Goal: Task Accomplishment & Management: Manage account settings

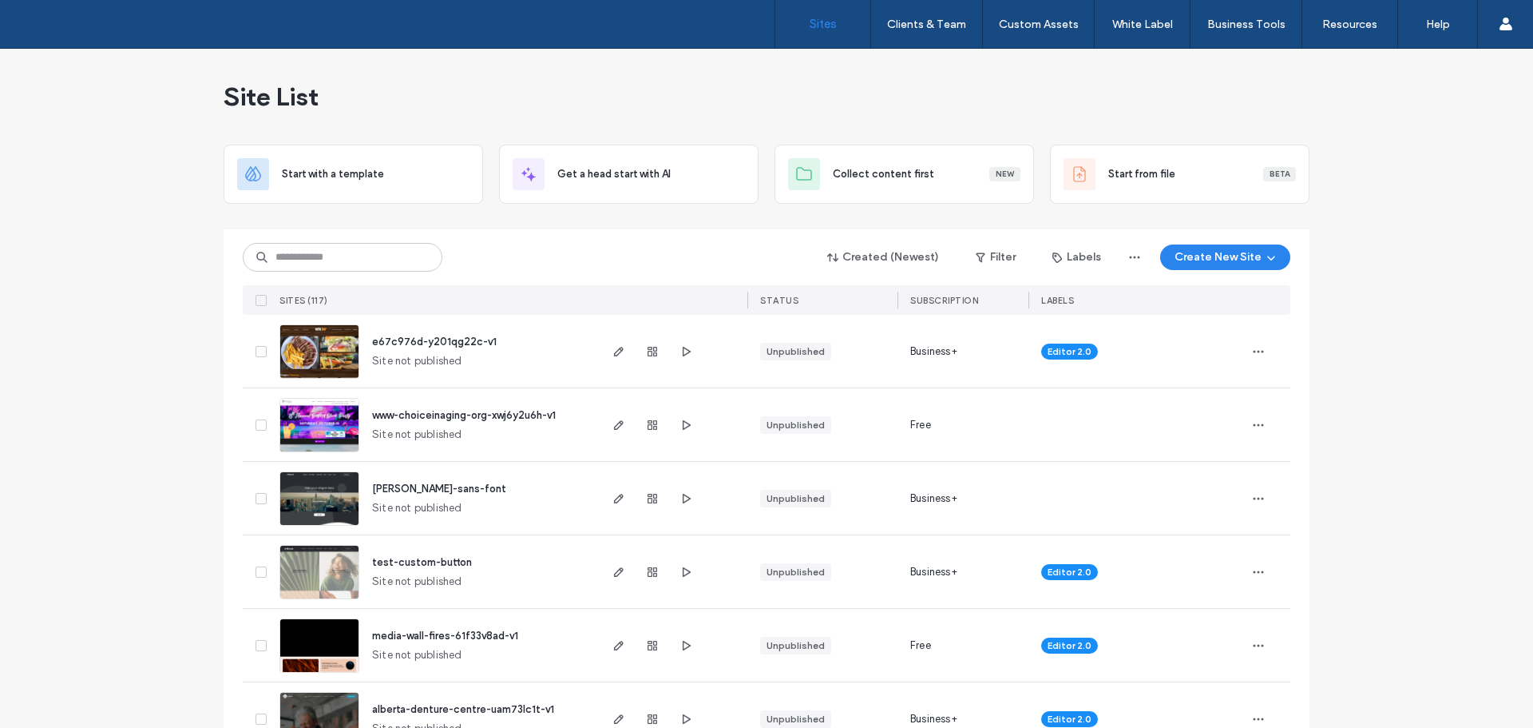
click at [319, 354] on img at bounding box center [319, 379] width 78 height 109
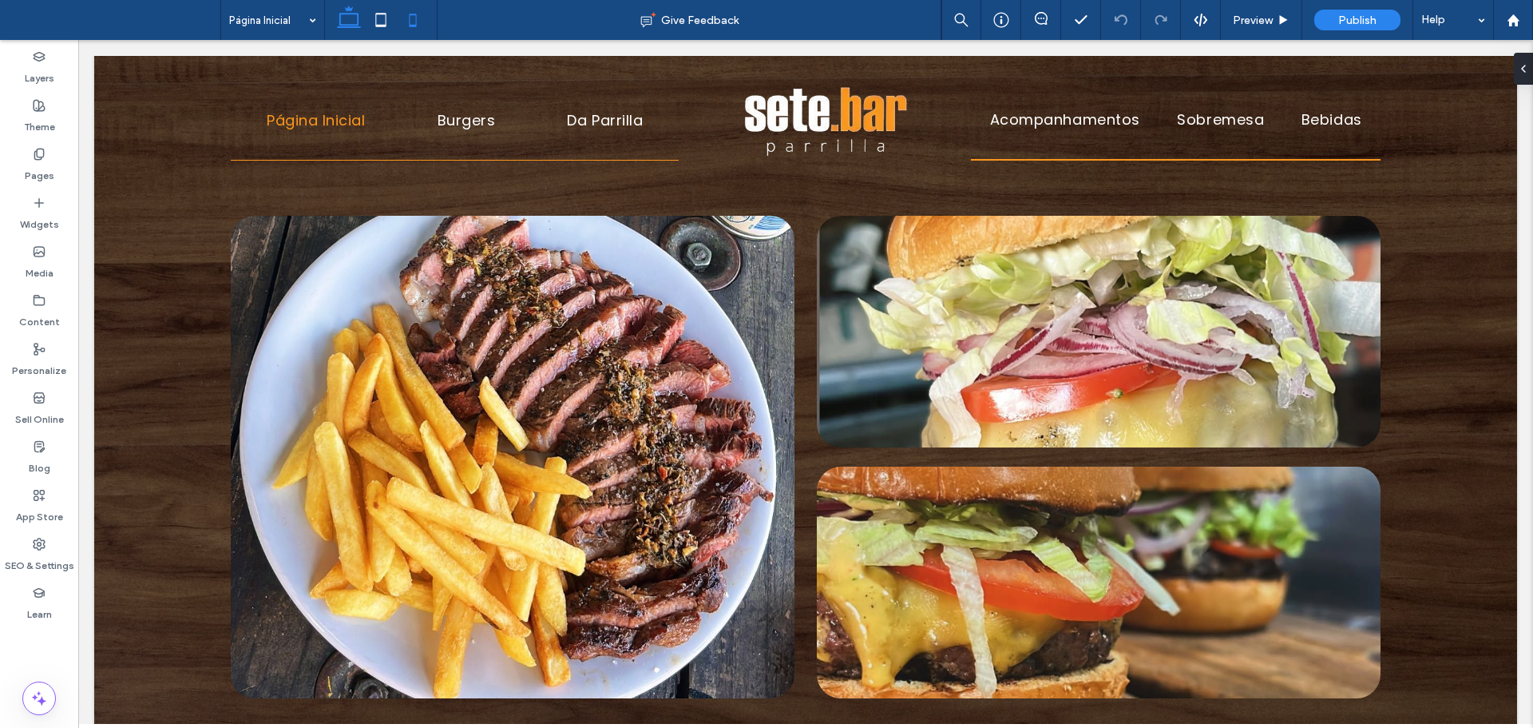
click at [410, 22] on use at bounding box center [413, 20] width 7 height 13
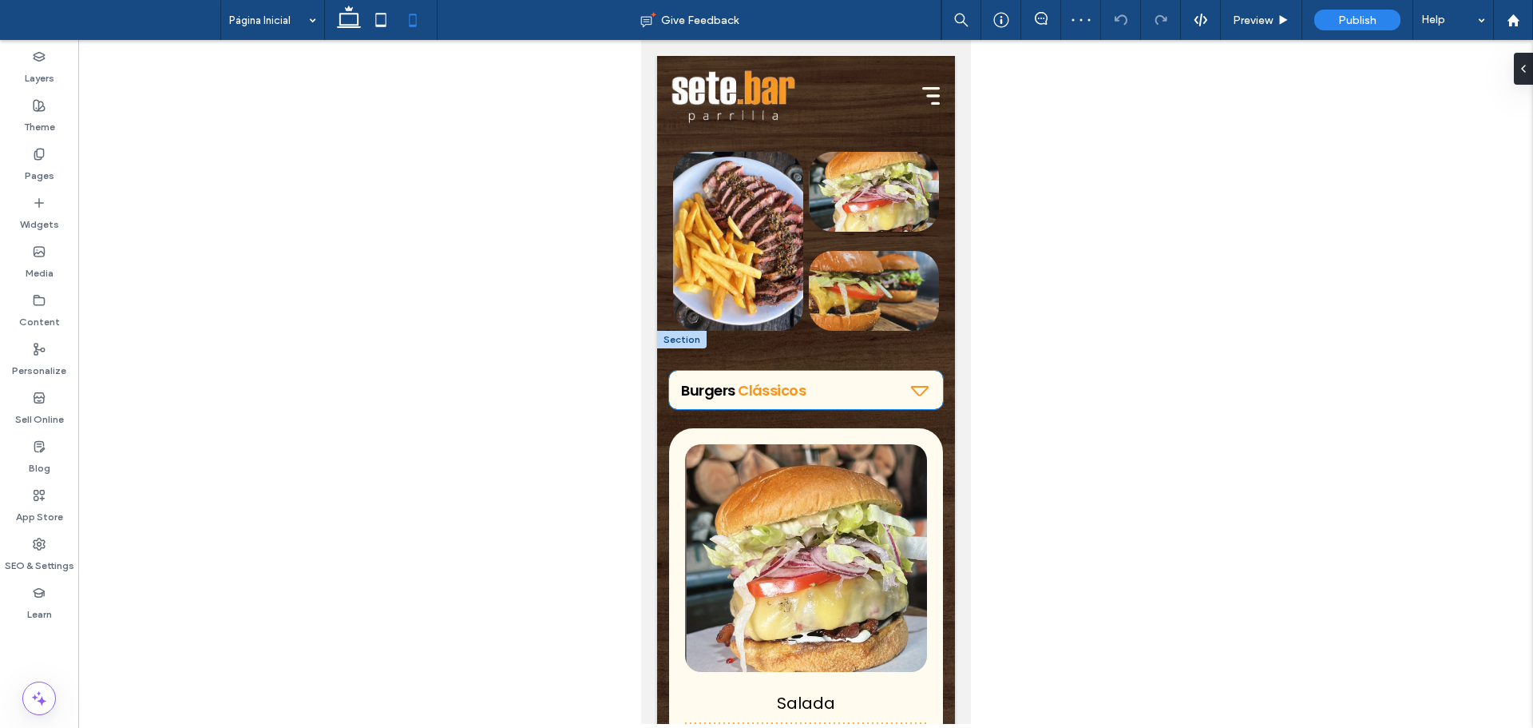
click at [808, 385] on h2 "Burgers Clássicos" at bounding box center [788, 390] width 217 height 22
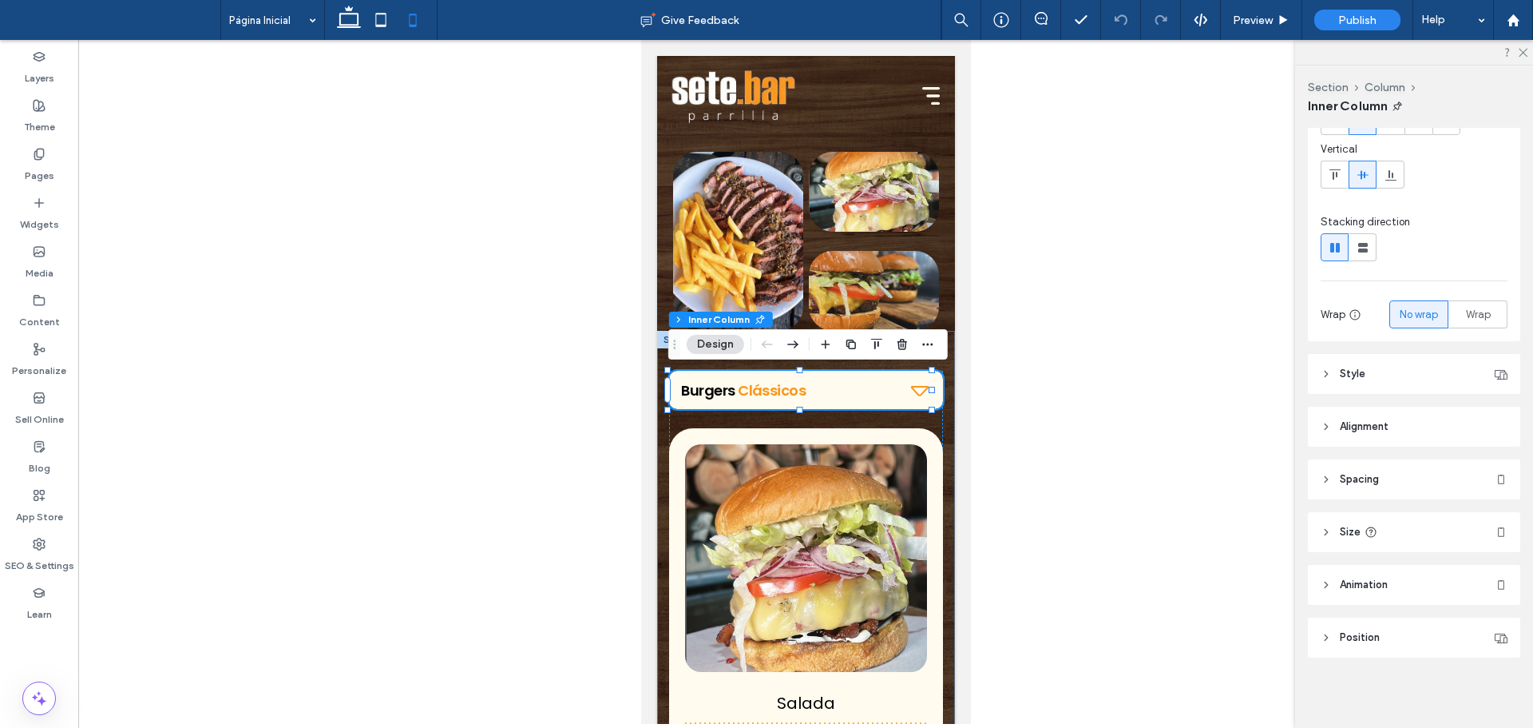
click at [1402, 627] on header "Position" at bounding box center [1414, 637] width 212 height 40
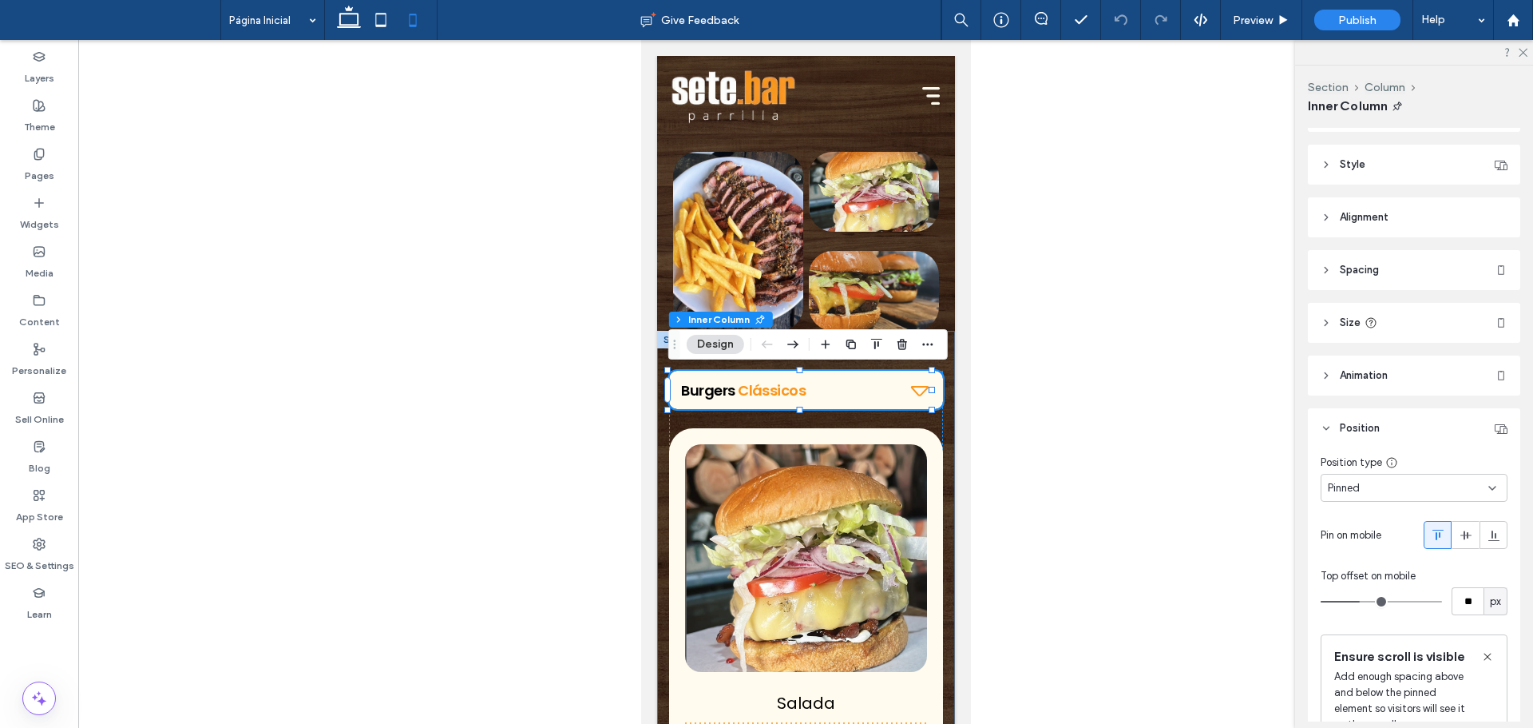
scroll to position [457, 0]
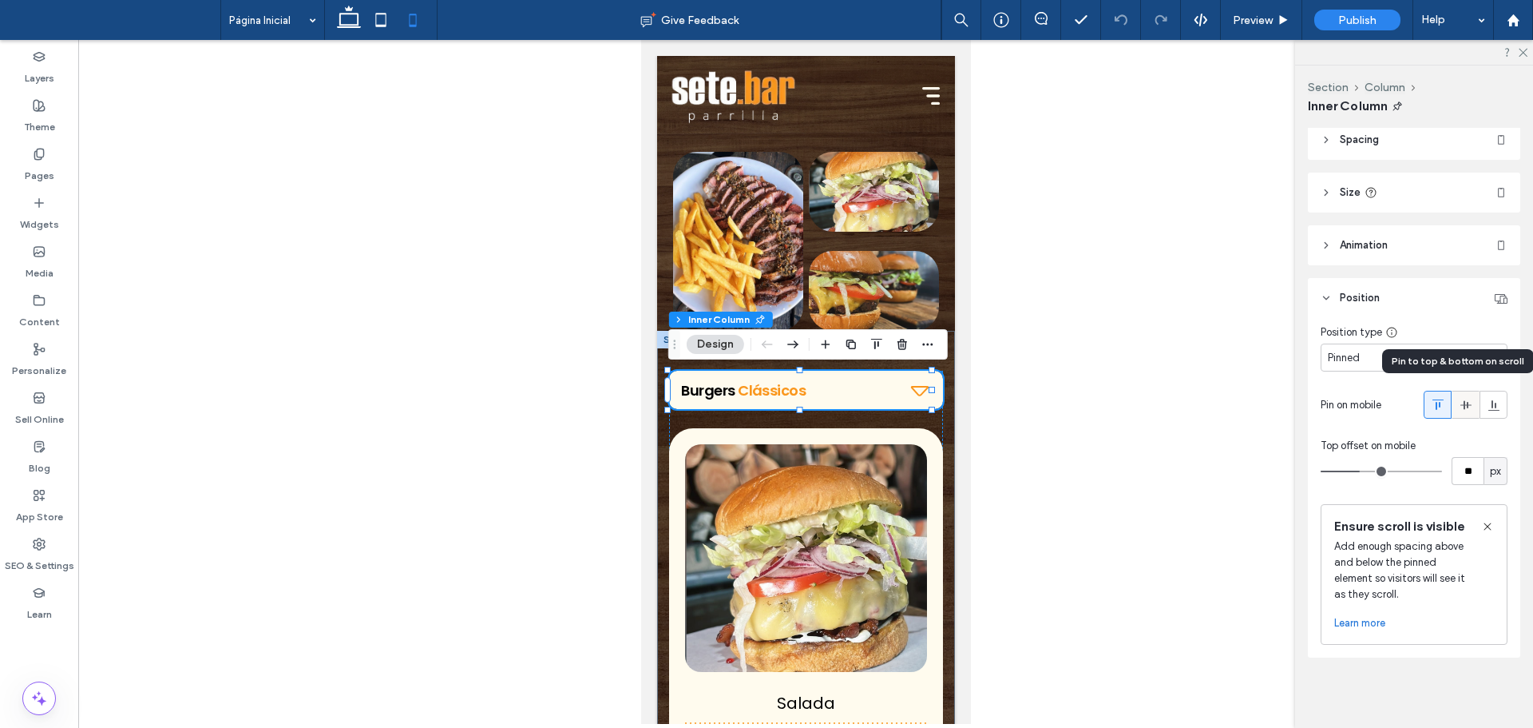
click at [1464, 399] on icon at bounding box center [1466, 405] width 13 height 13
type input "***"
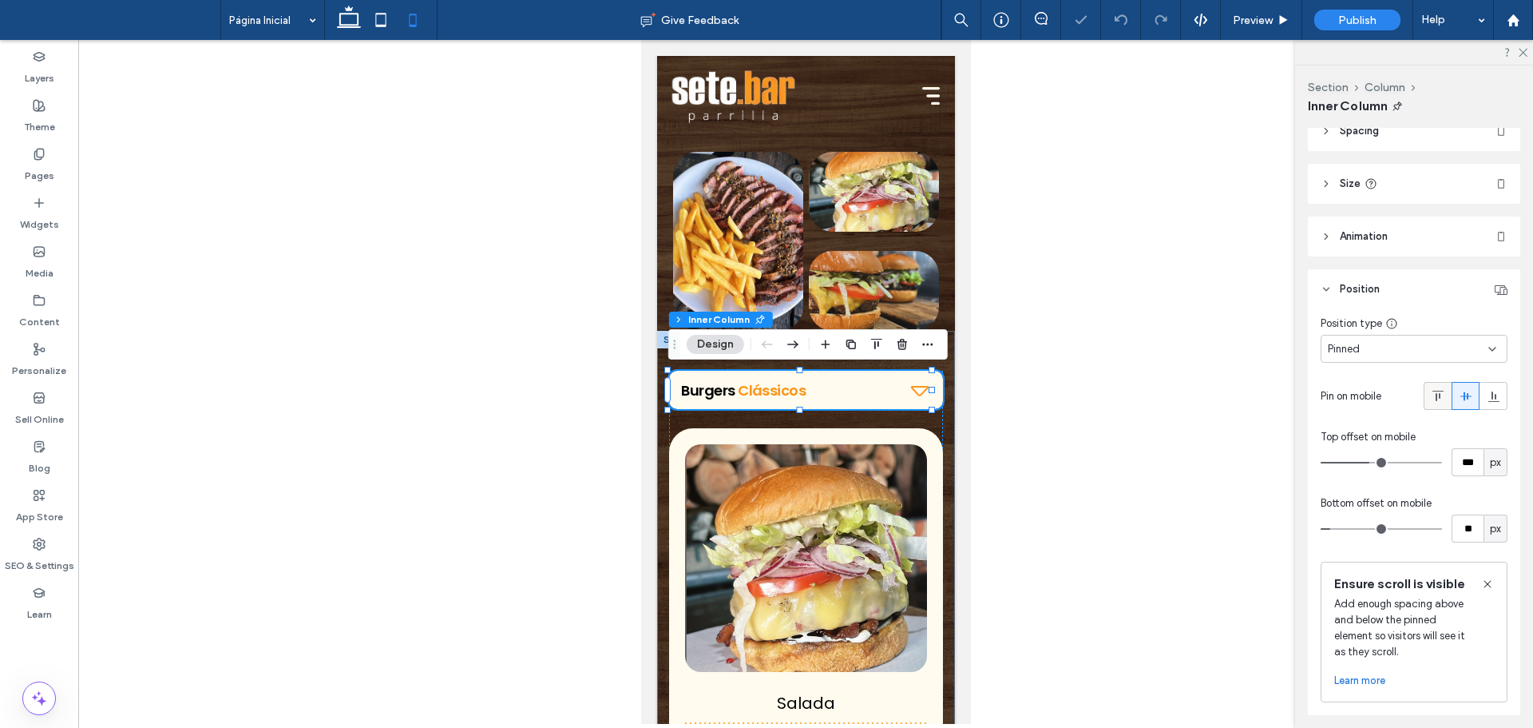
click at [1432, 394] on icon at bounding box center [1438, 396] width 13 height 13
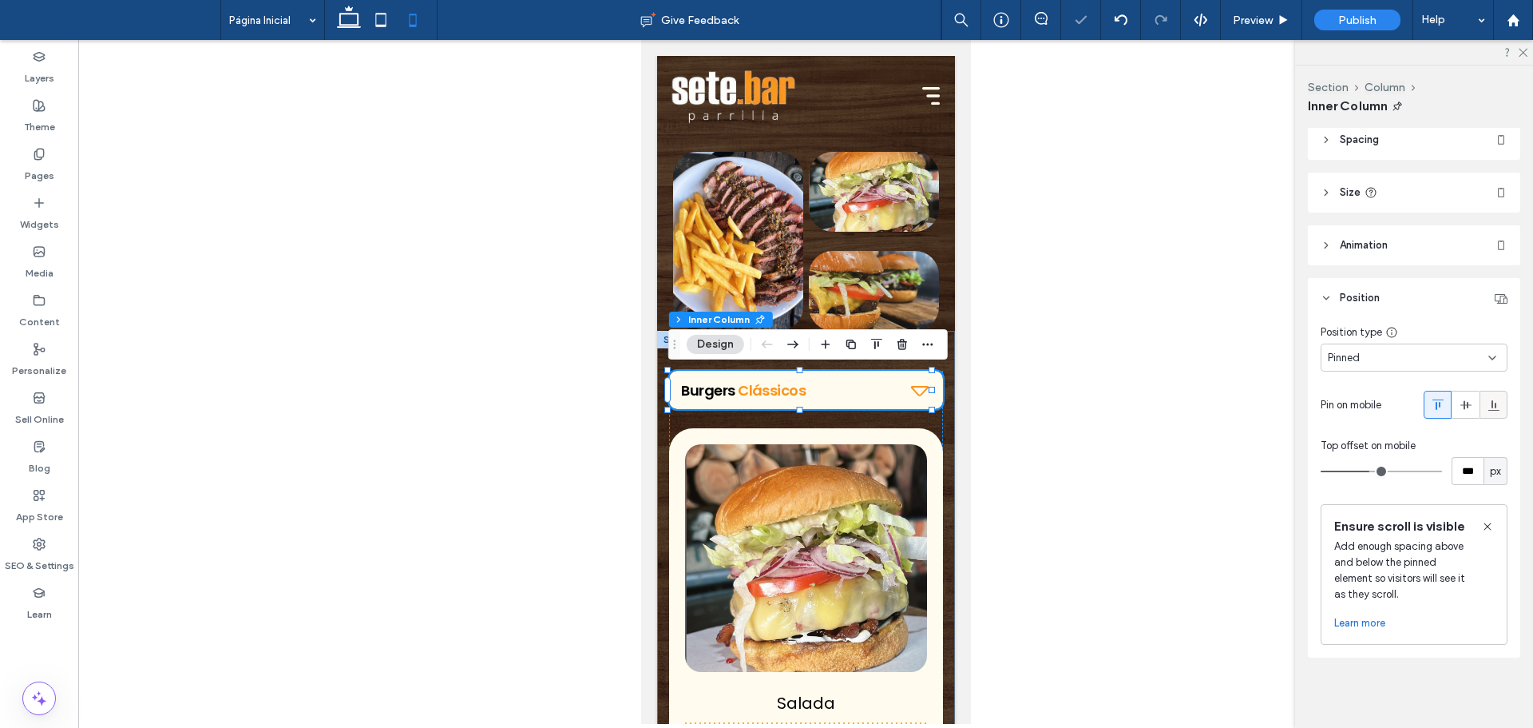
click at [1492, 399] on icon at bounding box center [1494, 405] width 13 height 13
click at [1460, 399] on icon at bounding box center [1466, 405] width 13 height 13
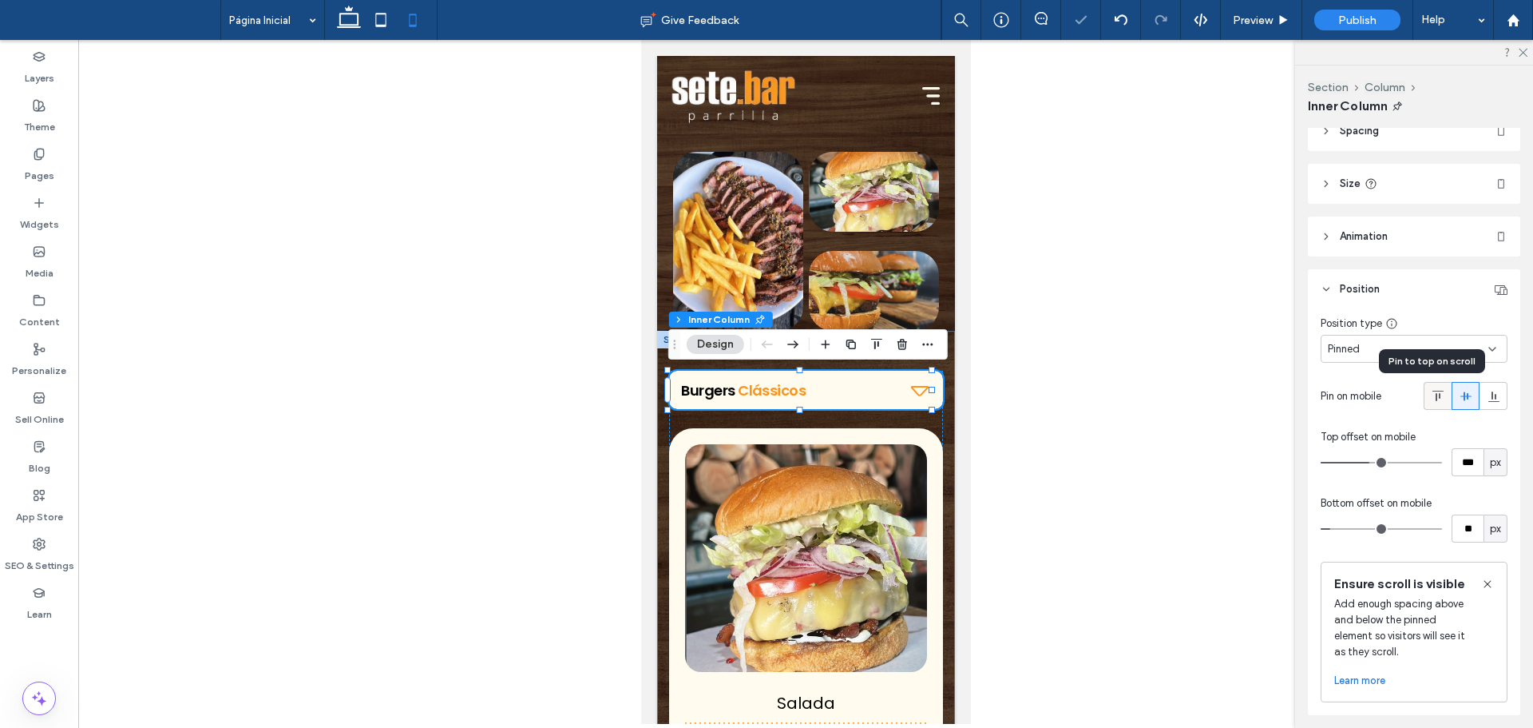
click at [1432, 397] on icon at bounding box center [1438, 396] width 13 height 13
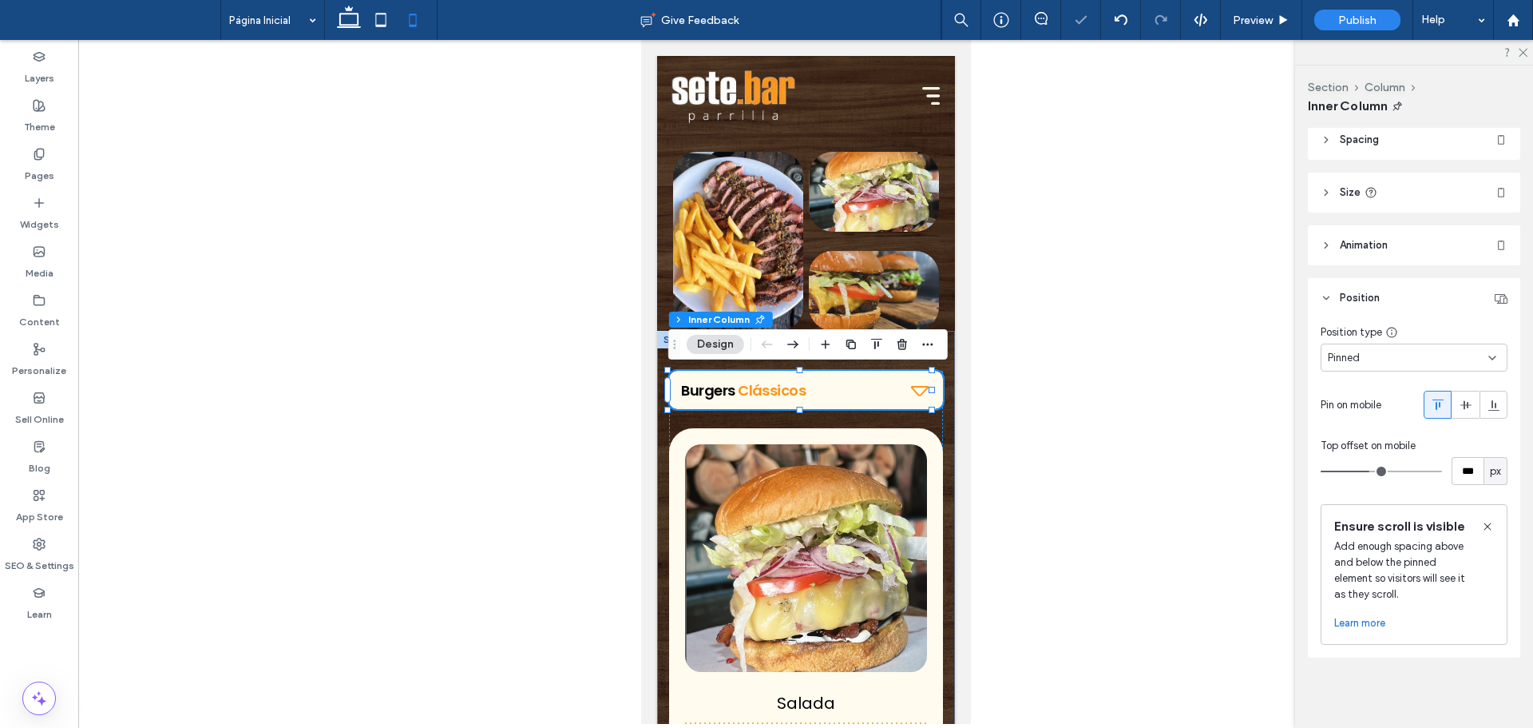
click at [1366, 350] on div "Pinned" at bounding box center [1408, 358] width 161 height 16
click at [1366, 379] on div "Default" at bounding box center [1410, 377] width 177 height 28
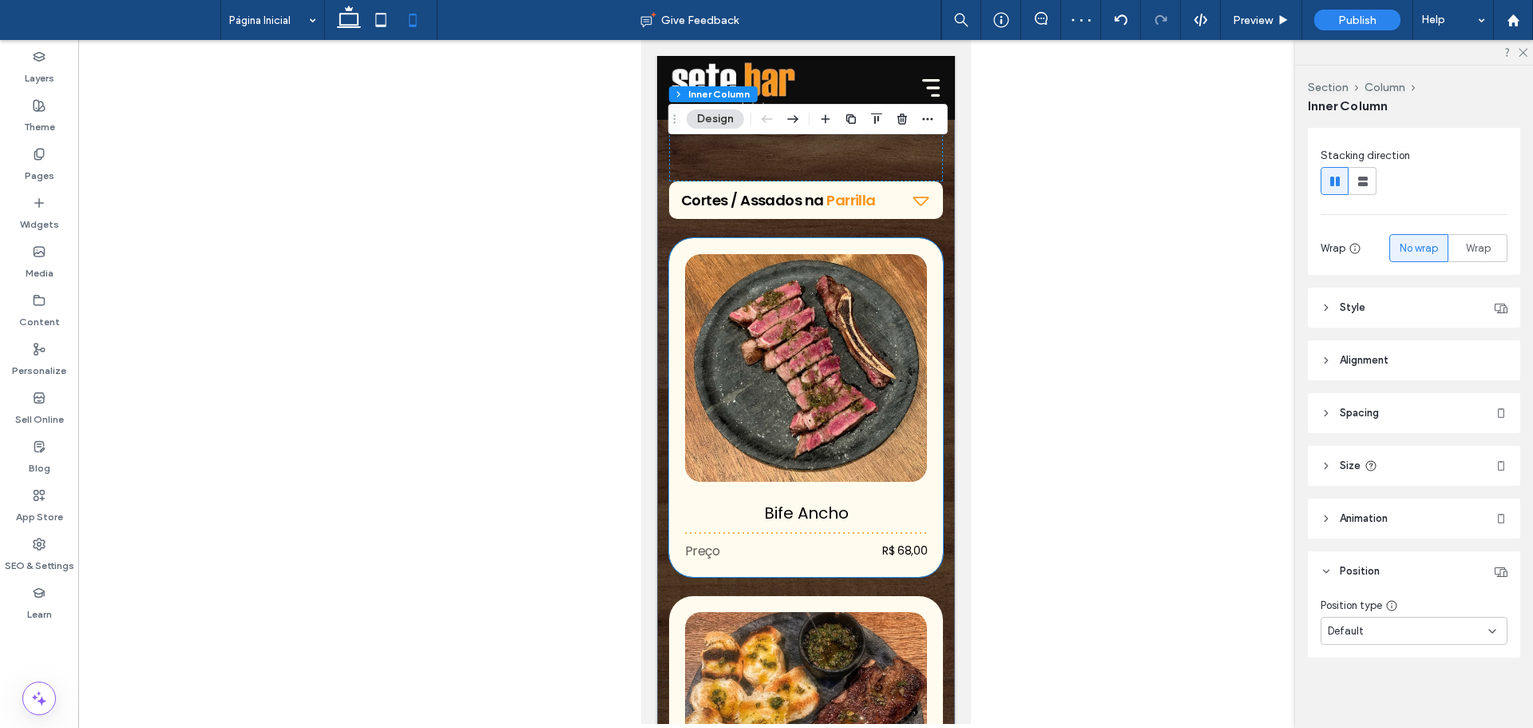
scroll to position [1997, 0]
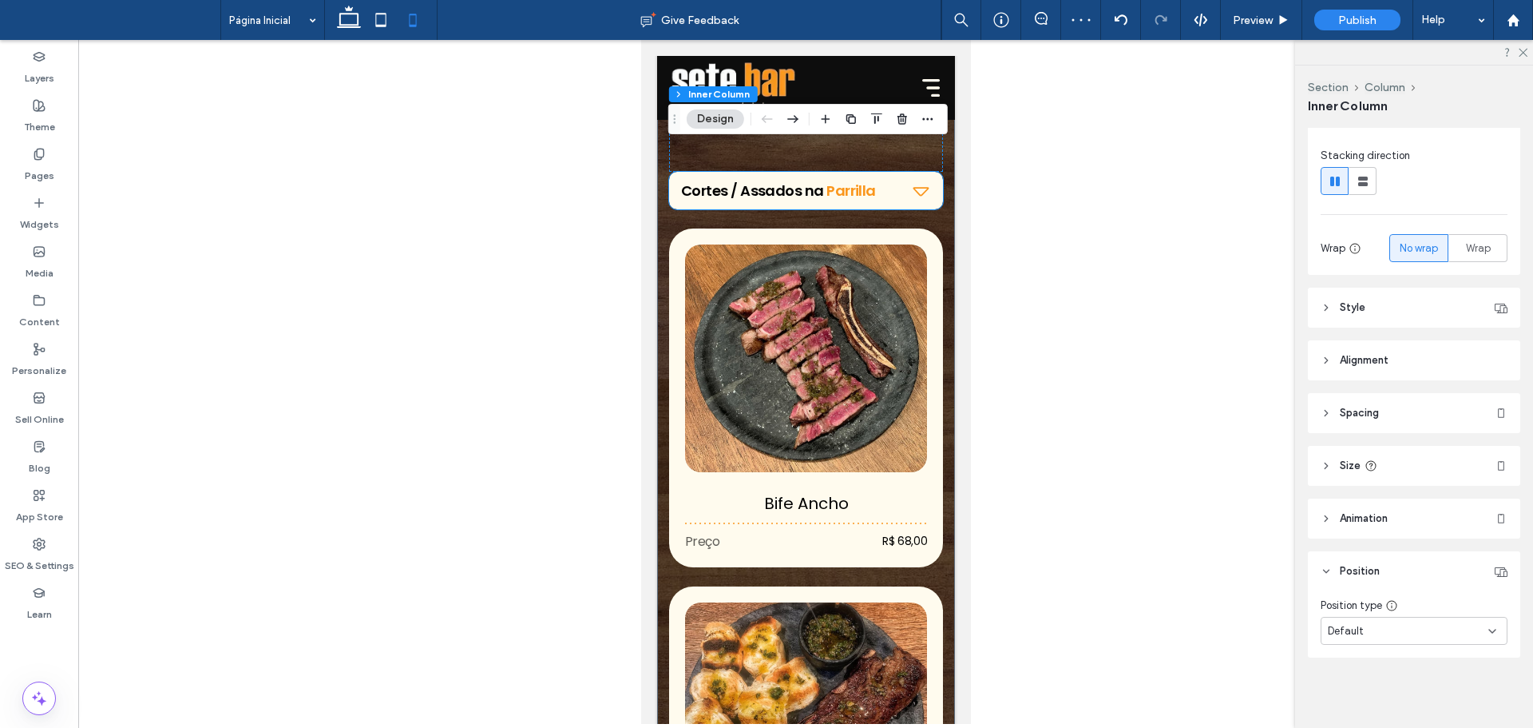
click at [831, 204] on div "Cortes / Assados na Parrilla" at bounding box center [805, 191] width 274 height 38
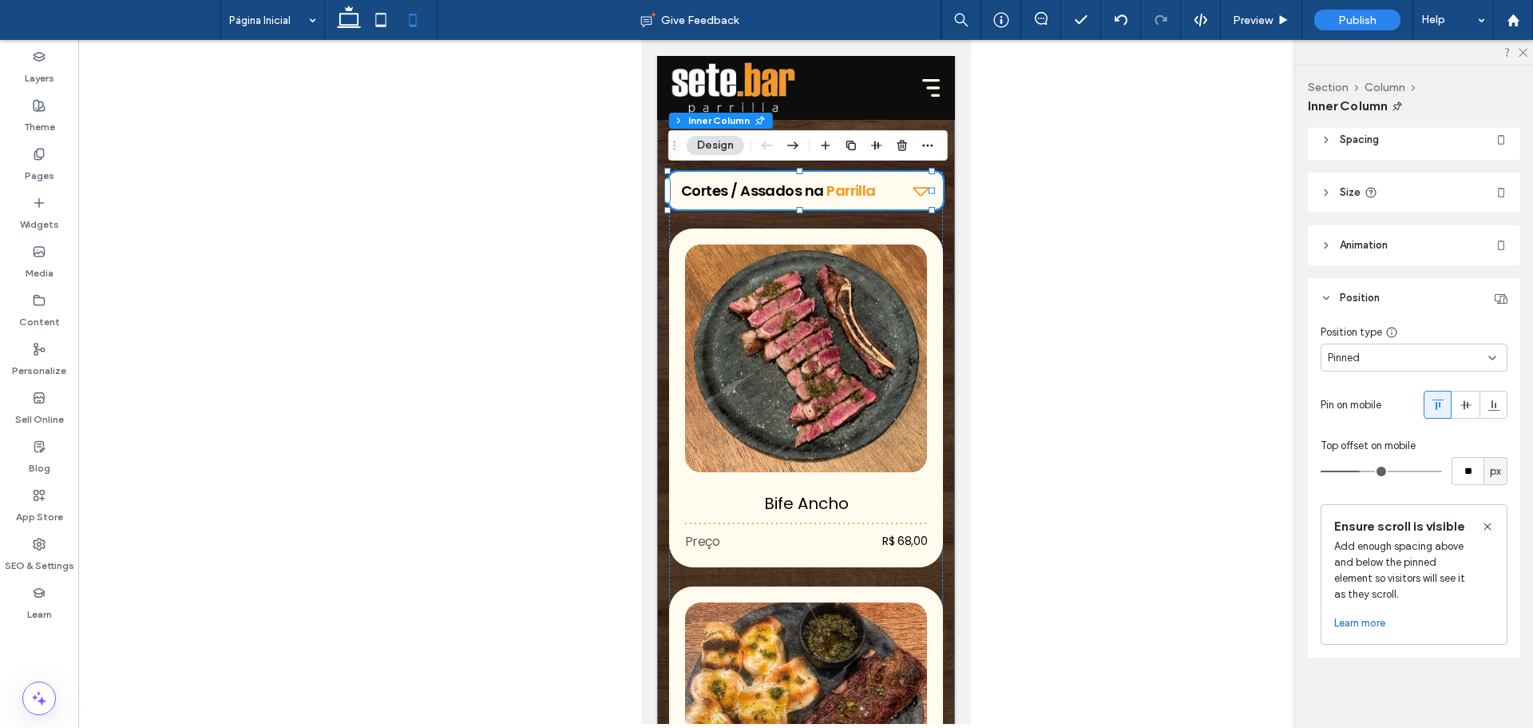
scroll to position [466, 0]
click at [1377, 350] on div "Pinned" at bounding box center [1408, 358] width 161 height 16
click at [1373, 365] on div "Default" at bounding box center [1410, 368] width 177 height 28
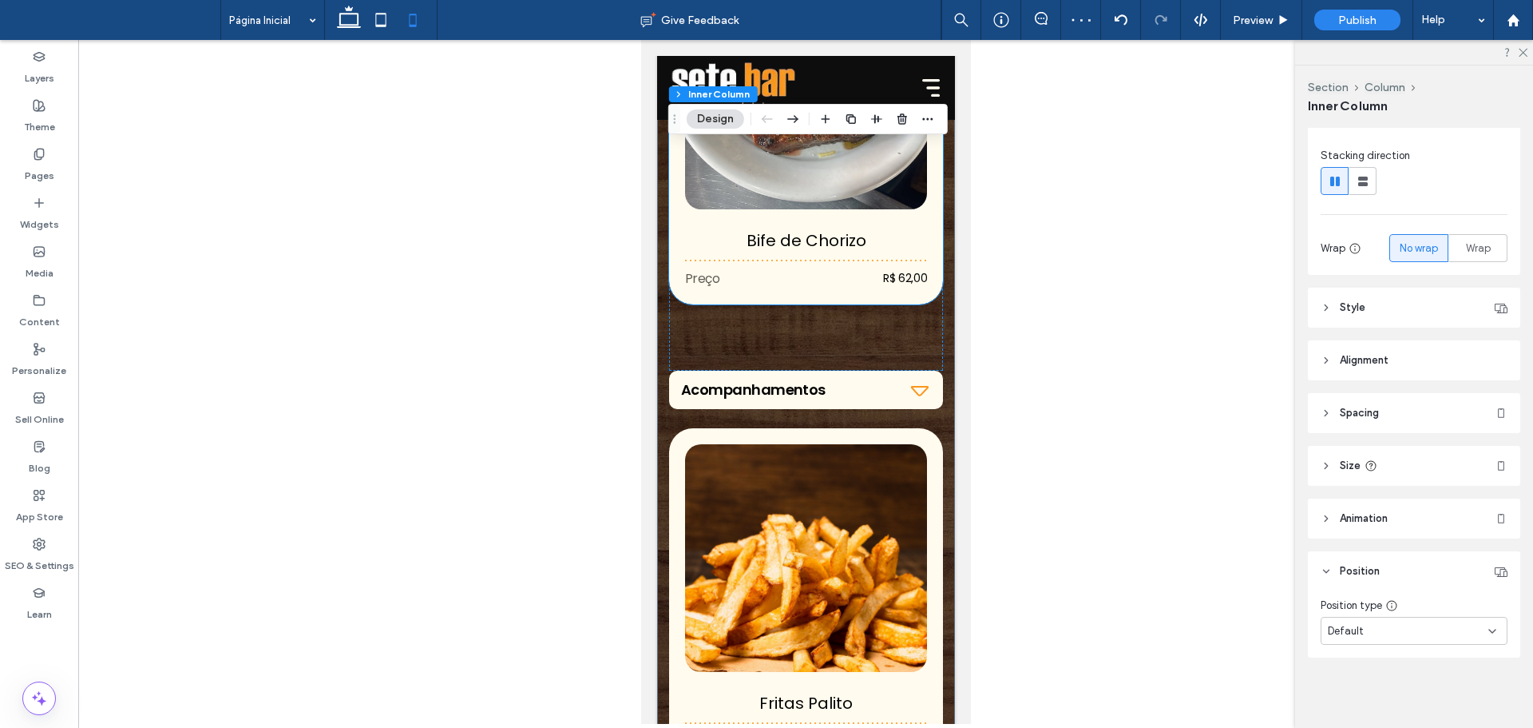
scroll to position [3354, 0]
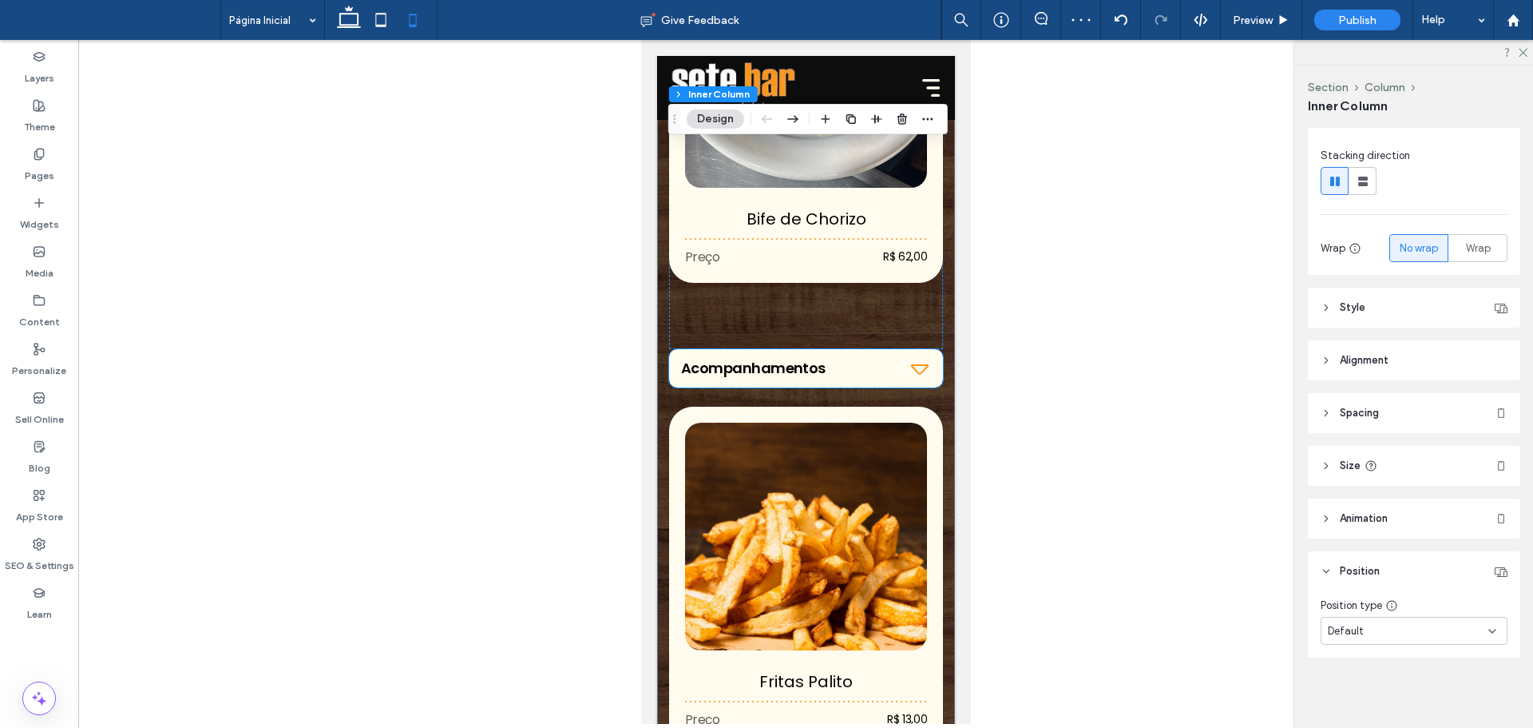
click at [836, 369] on h2 "Acompanhamentos" at bounding box center [789, 368] width 218 height 22
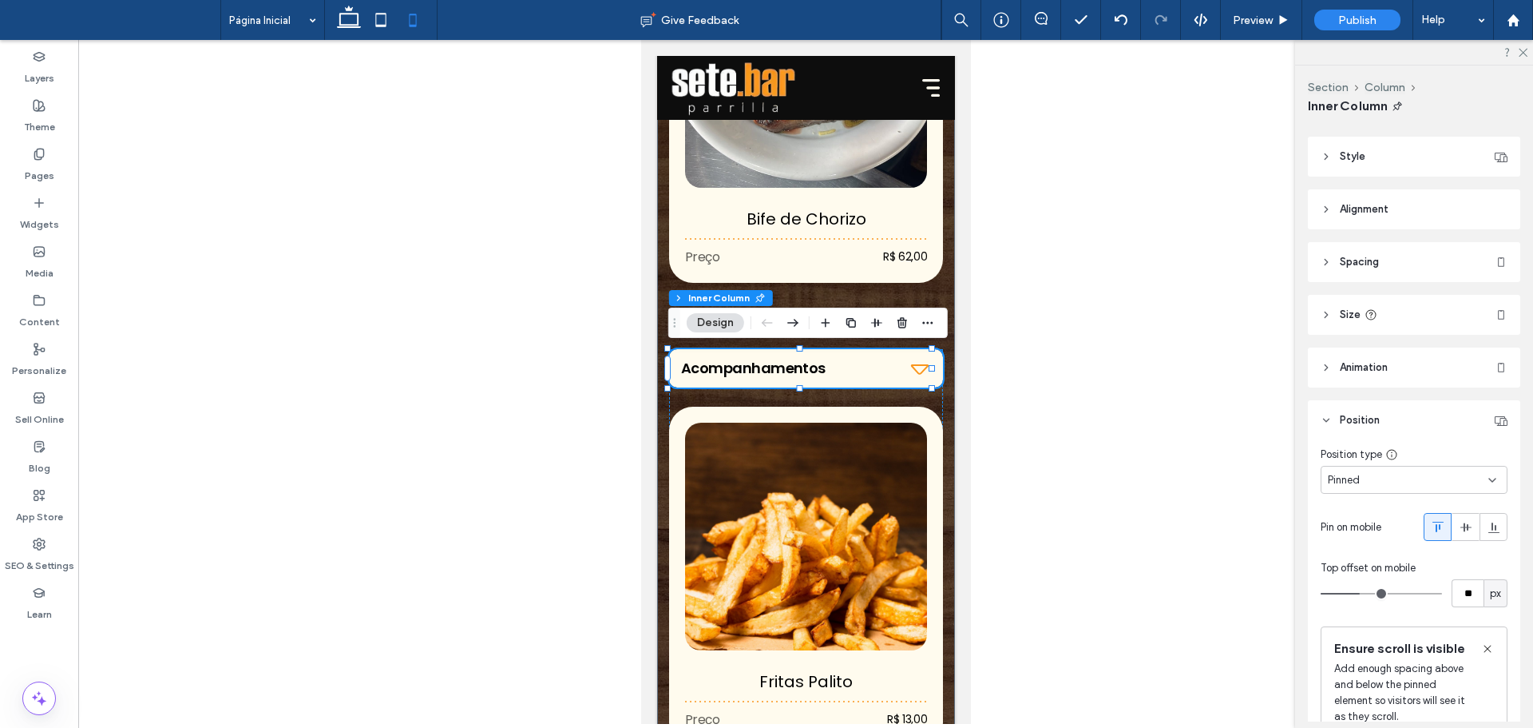
scroll to position [399, 0]
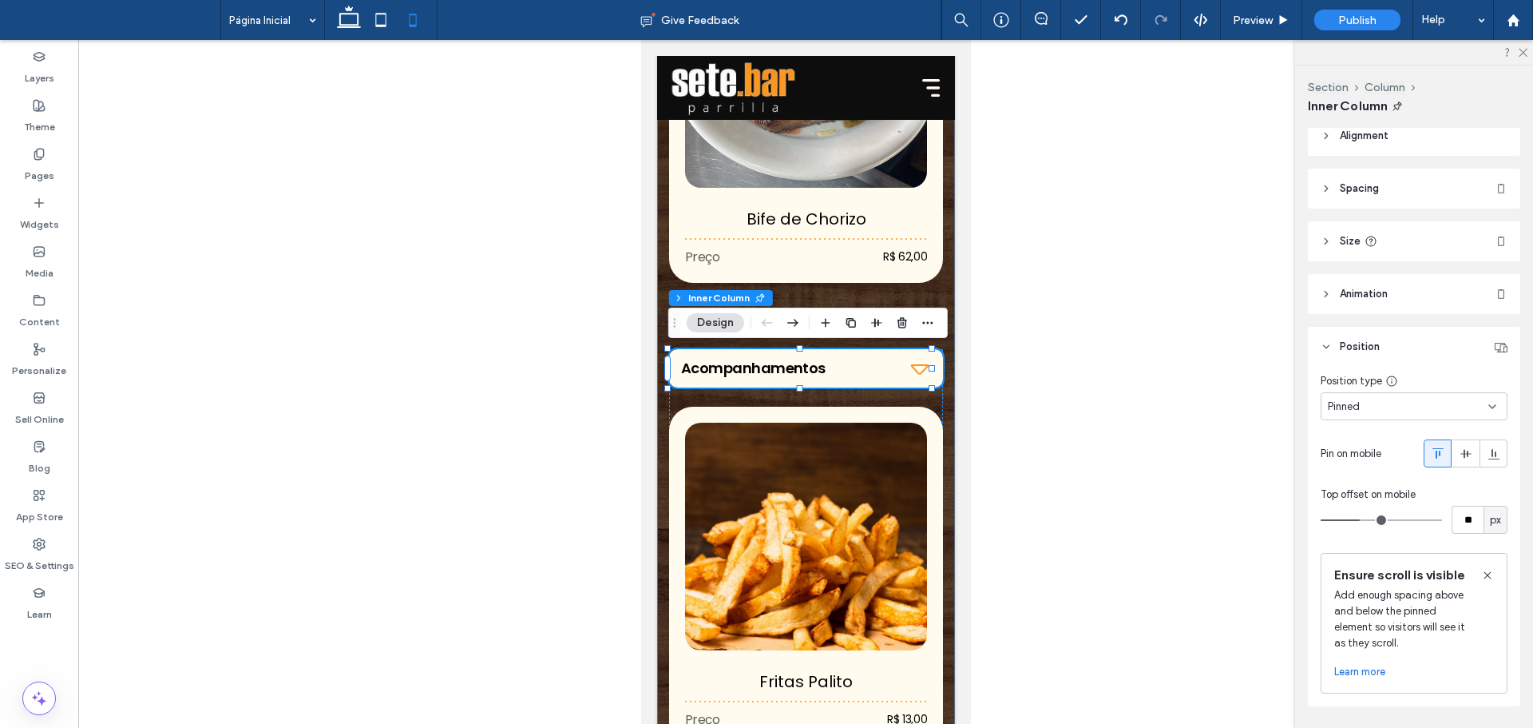
click at [1390, 402] on div "Pinned" at bounding box center [1408, 407] width 161 height 16
click at [1355, 437] on span "Default" at bounding box center [1346, 434] width 36 height 16
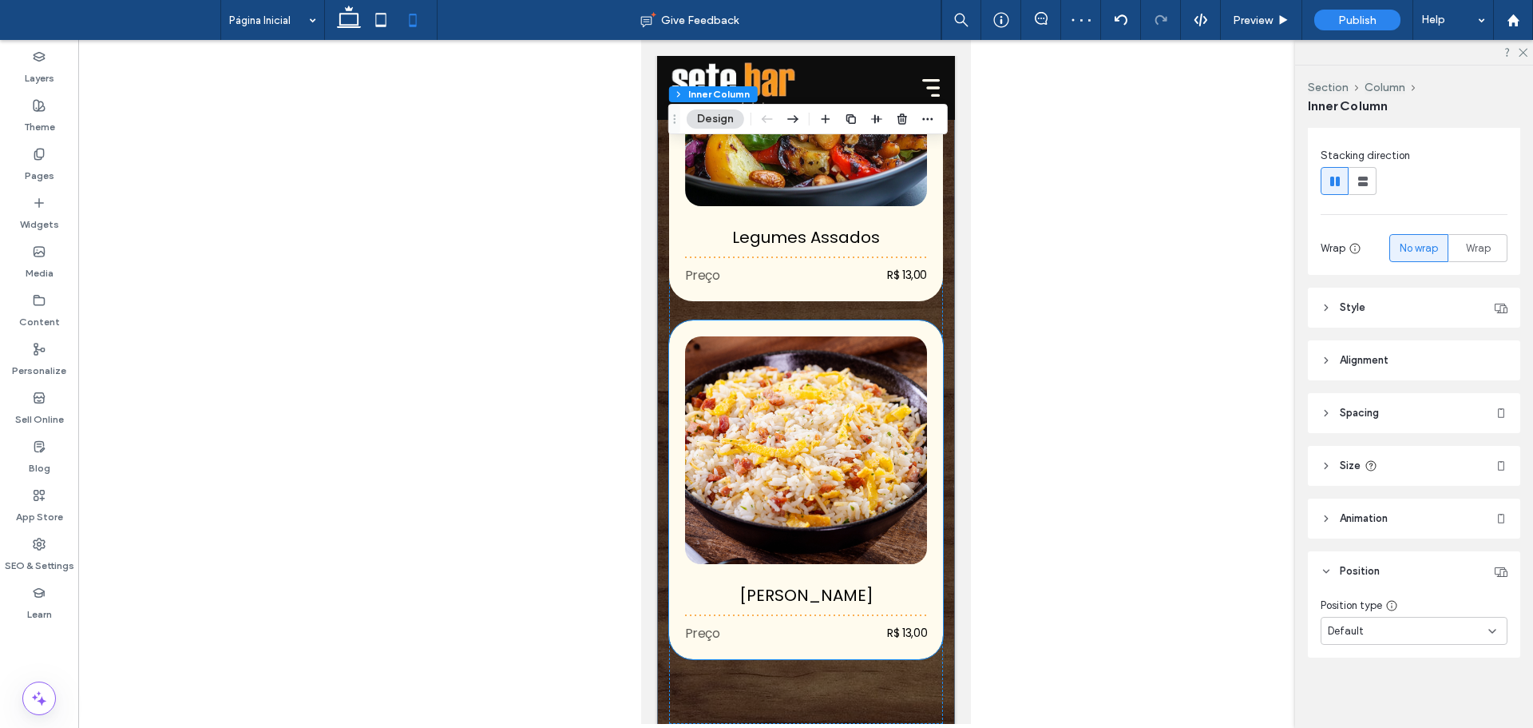
scroll to position [4712, 0]
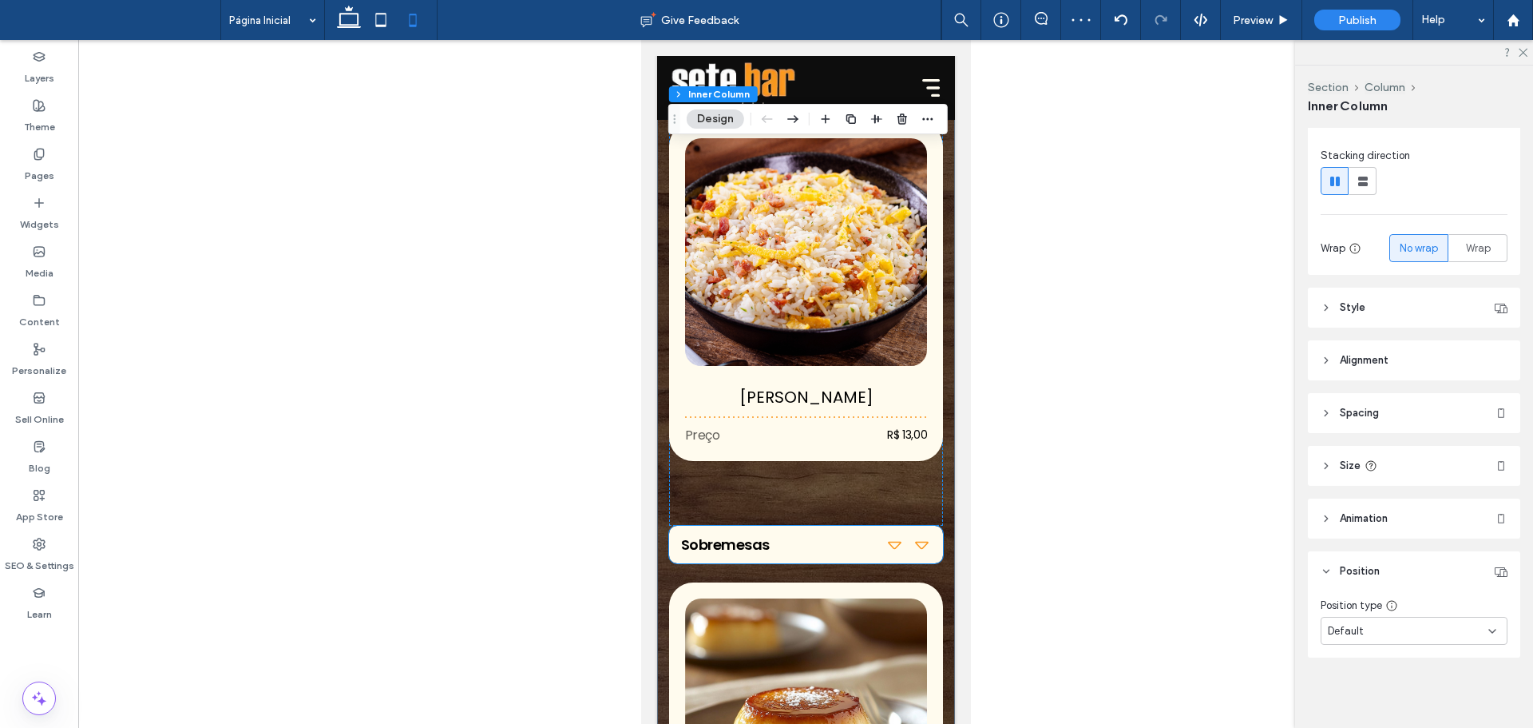
click at [847, 543] on h2 "Sobremesas" at bounding box center [777, 544] width 195 height 22
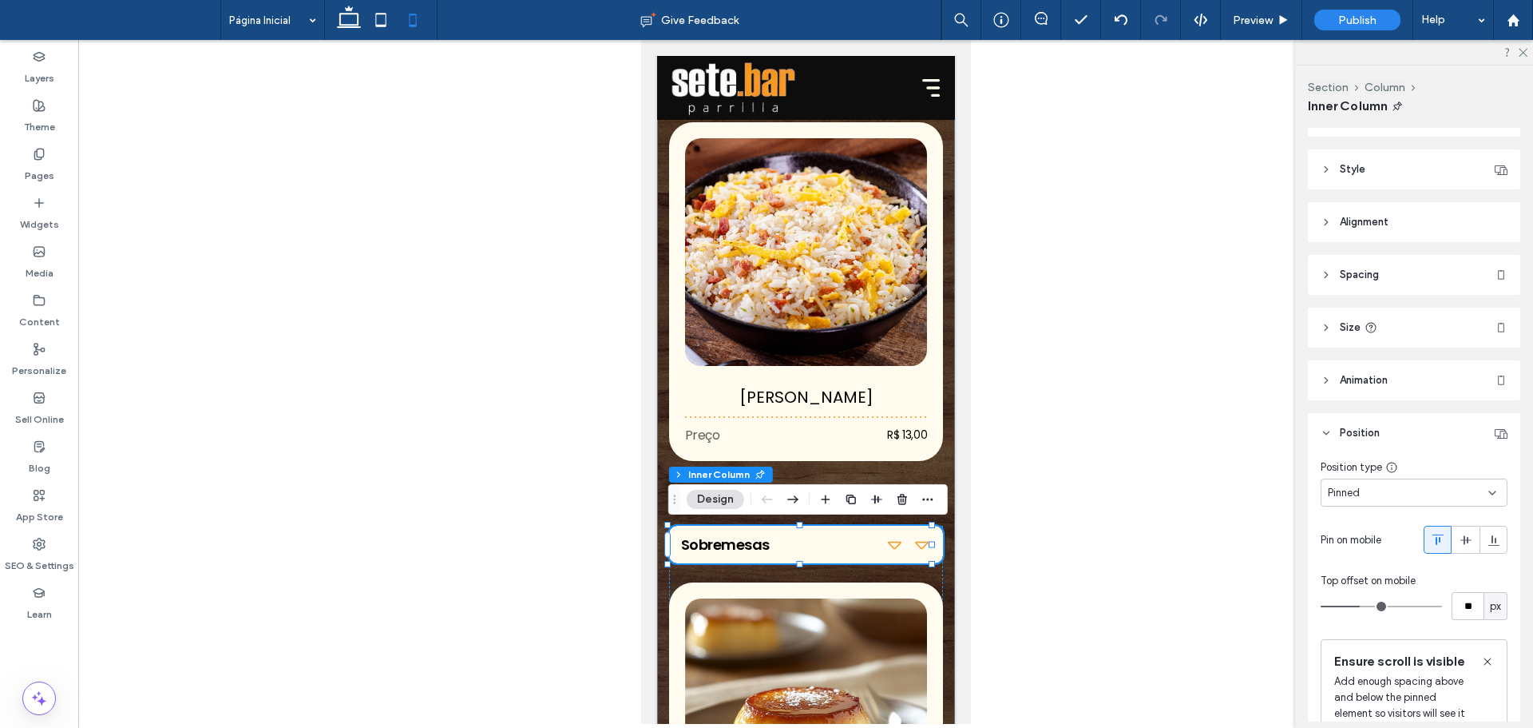
scroll to position [319, 0]
click at [1392, 483] on div "Pinned" at bounding box center [1408, 486] width 161 height 16
click at [1383, 513] on div "Default" at bounding box center [1410, 514] width 177 height 28
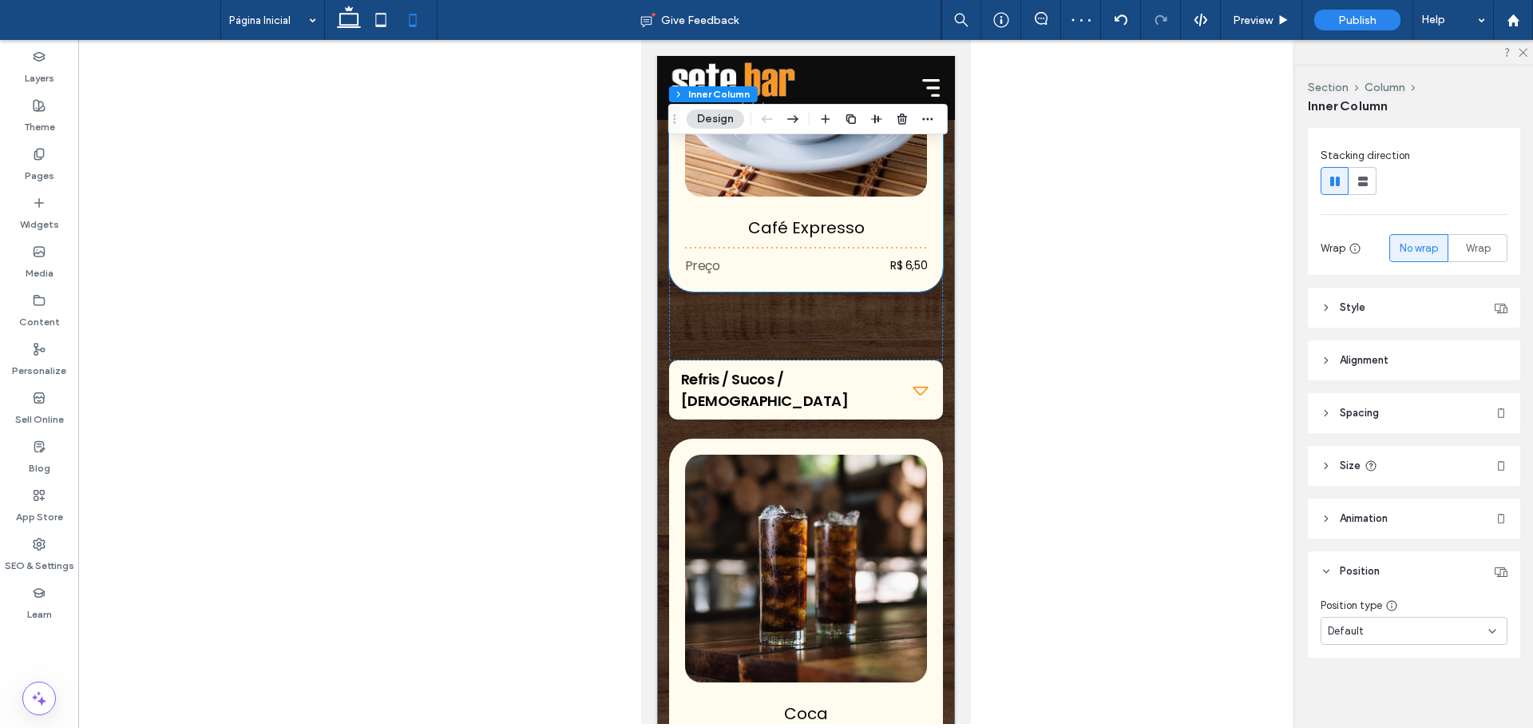
scroll to position [6469, 0]
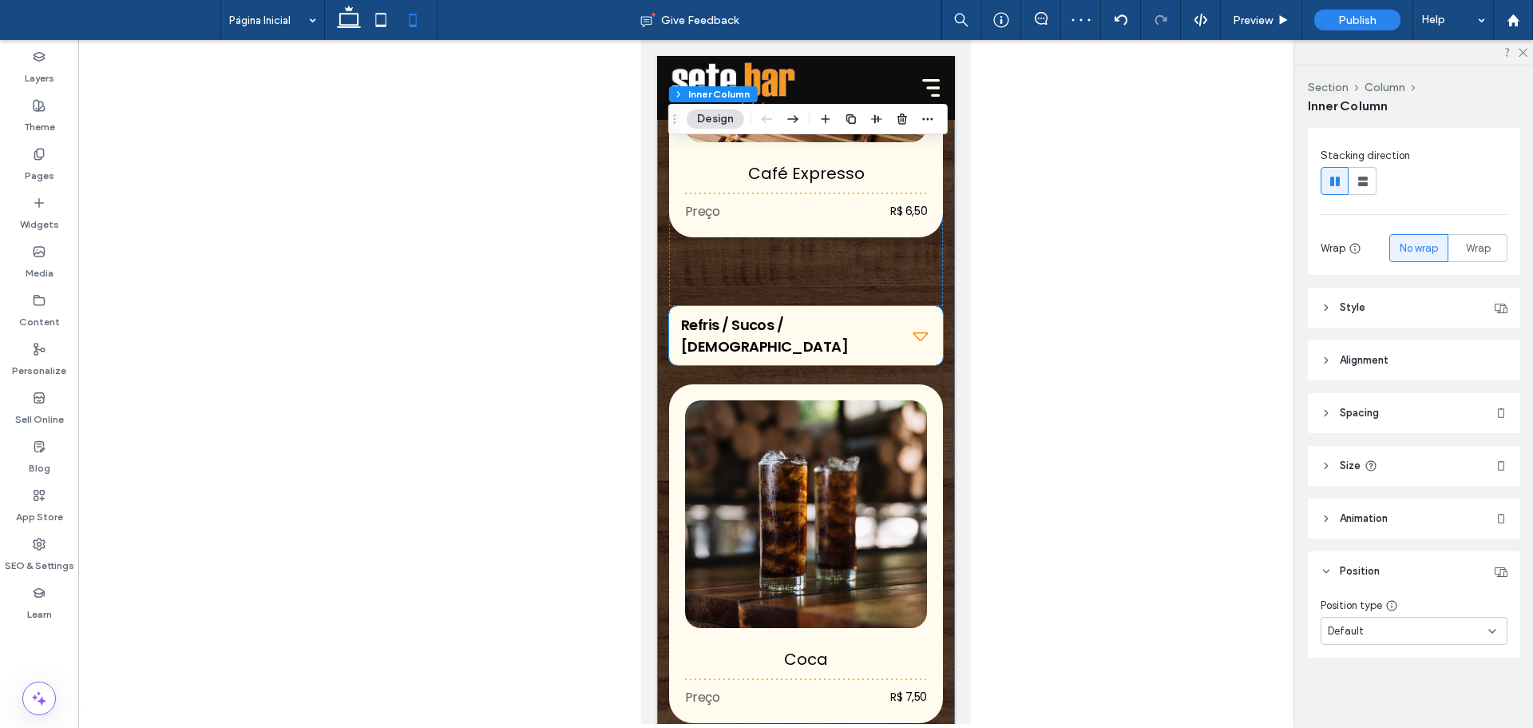
click at [859, 322] on h2 "Refris / Sucos / [DEMOGRAPHIC_DATA]" at bounding box center [790, 335] width 220 height 43
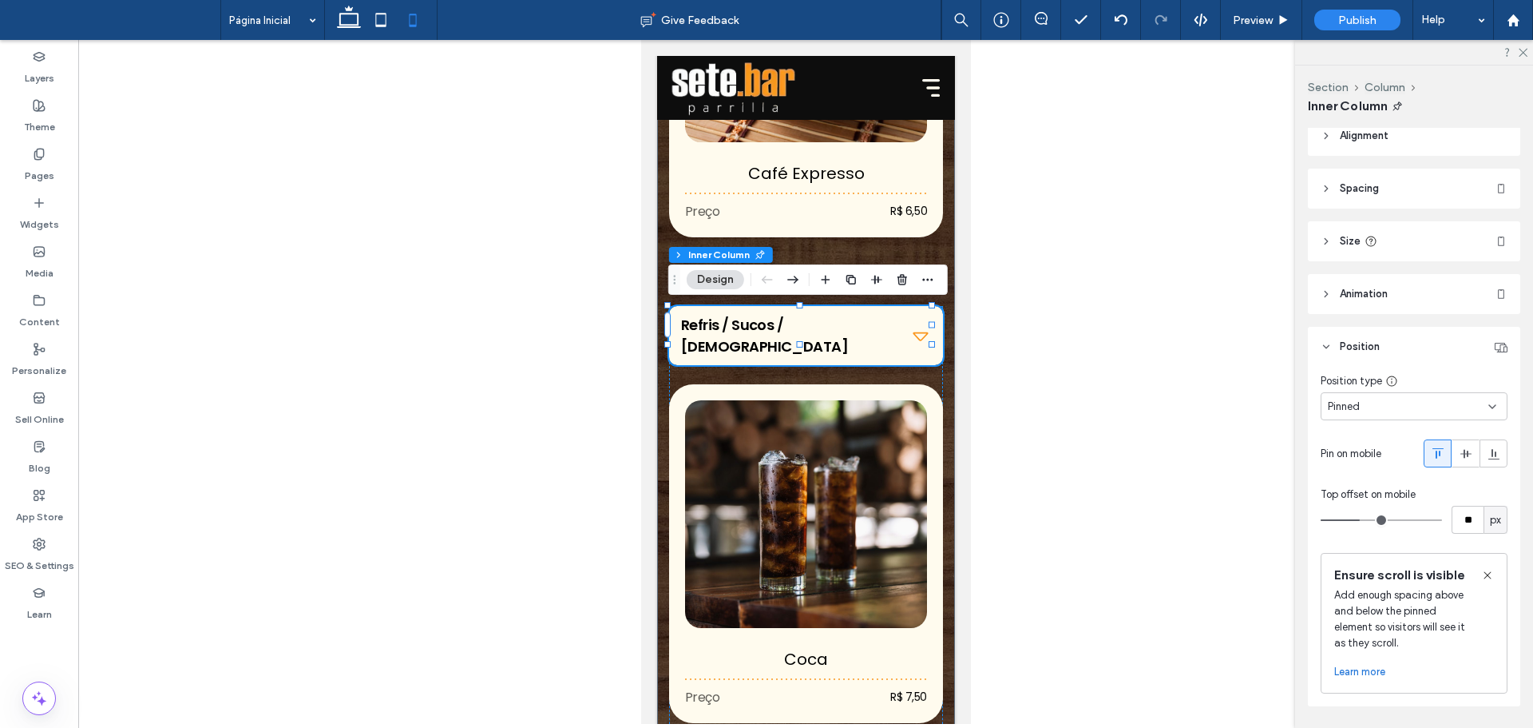
scroll to position [466, 0]
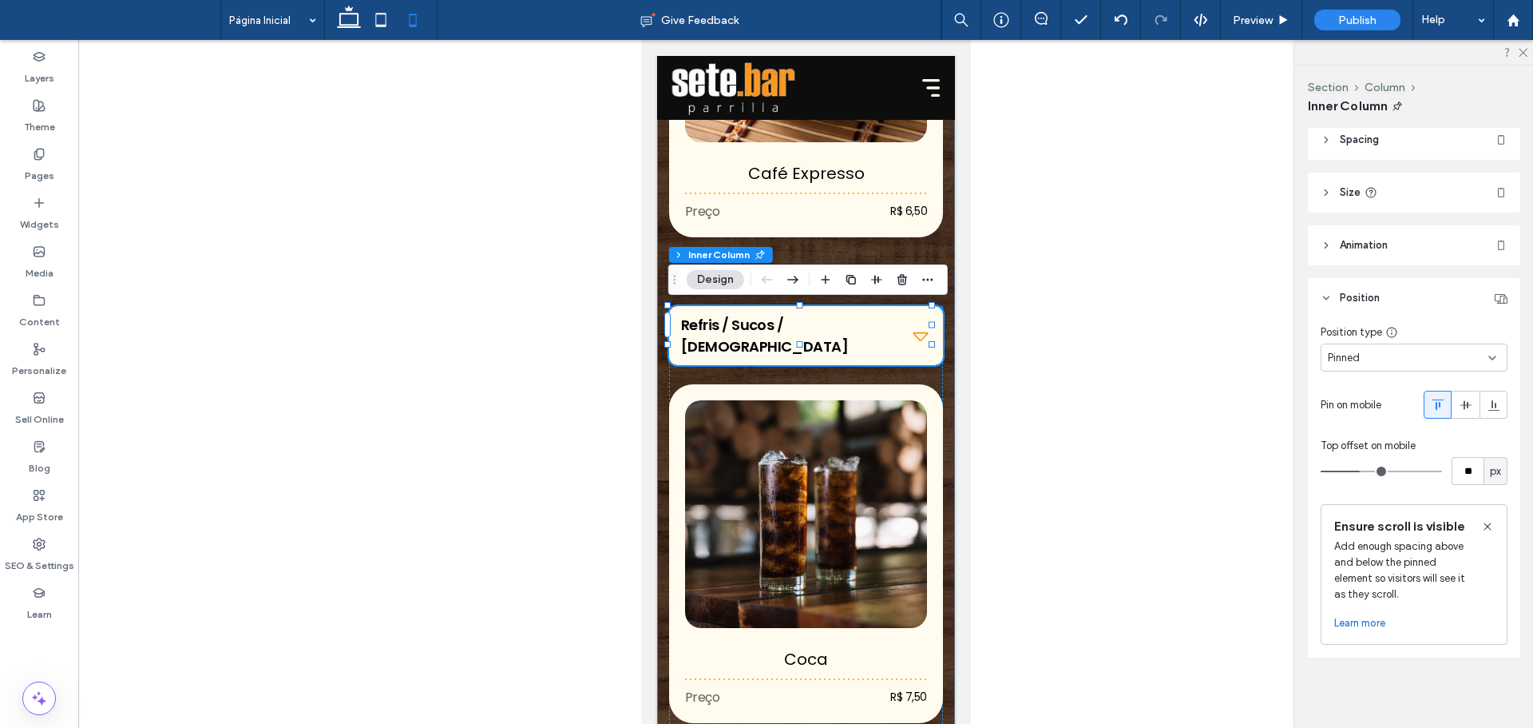
click at [1382, 350] on div "Pinned" at bounding box center [1408, 358] width 161 height 16
click at [1371, 362] on div "Default" at bounding box center [1410, 368] width 177 height 28
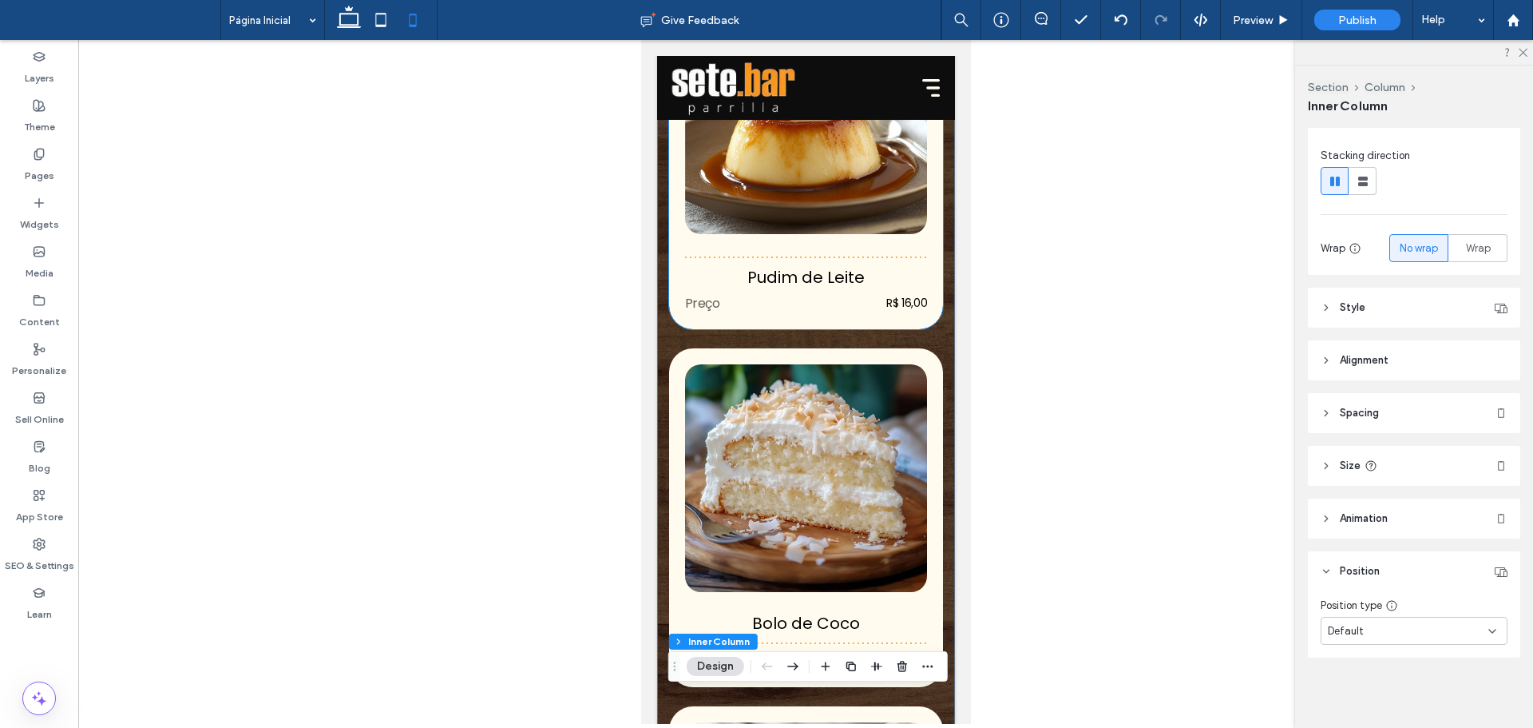
scroll to position [5271, 0]
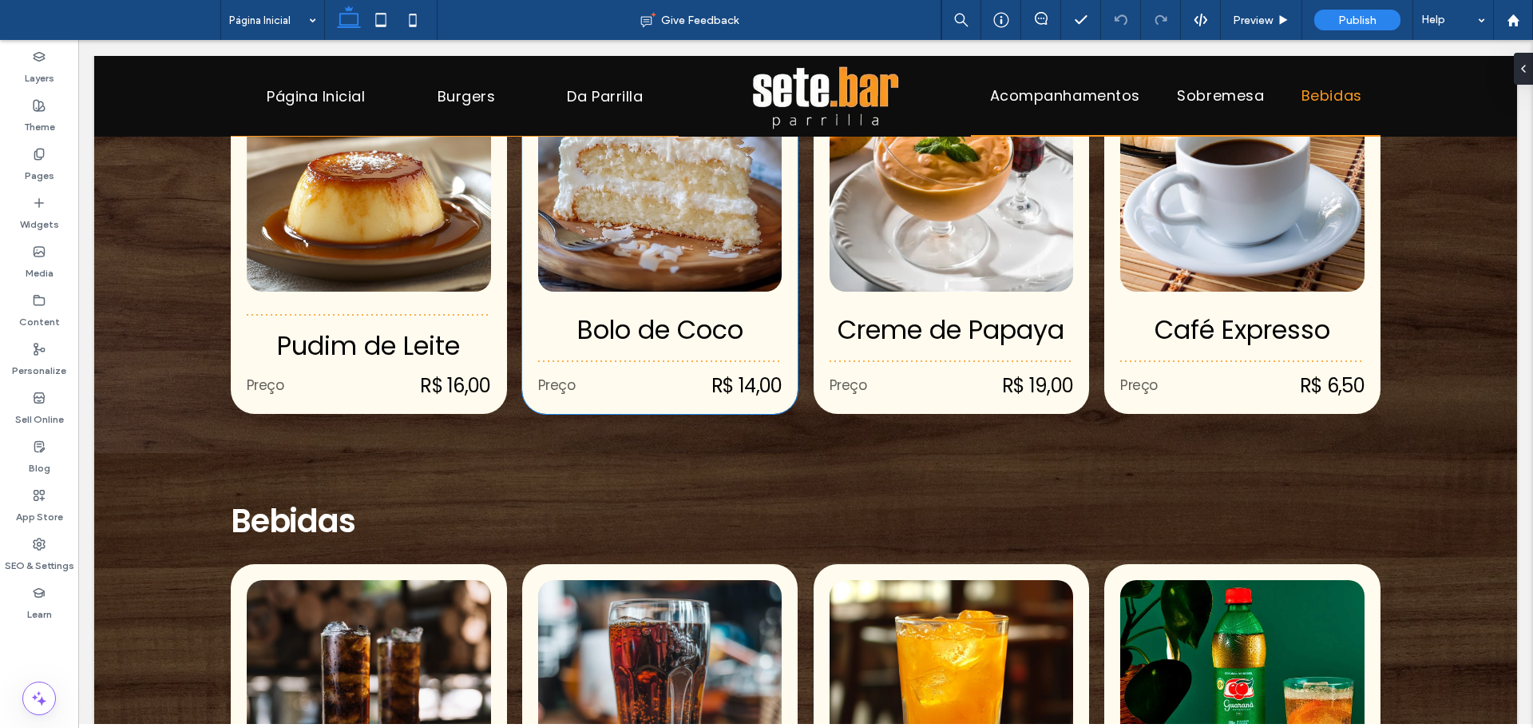
scroll to position [2476, 0]
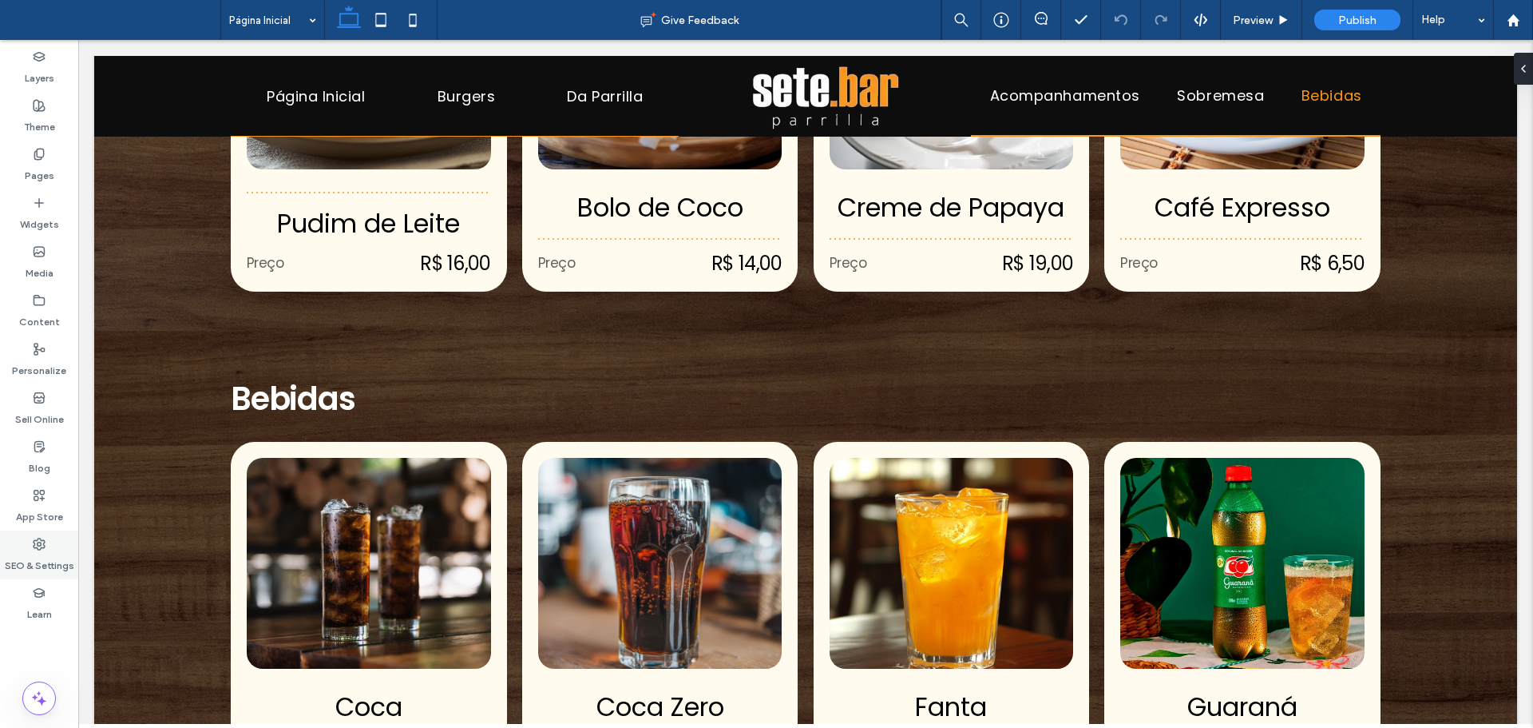
click at [42, 563] on label "SEO & Settings" at bounding box center [39, 561] width 69 height 22
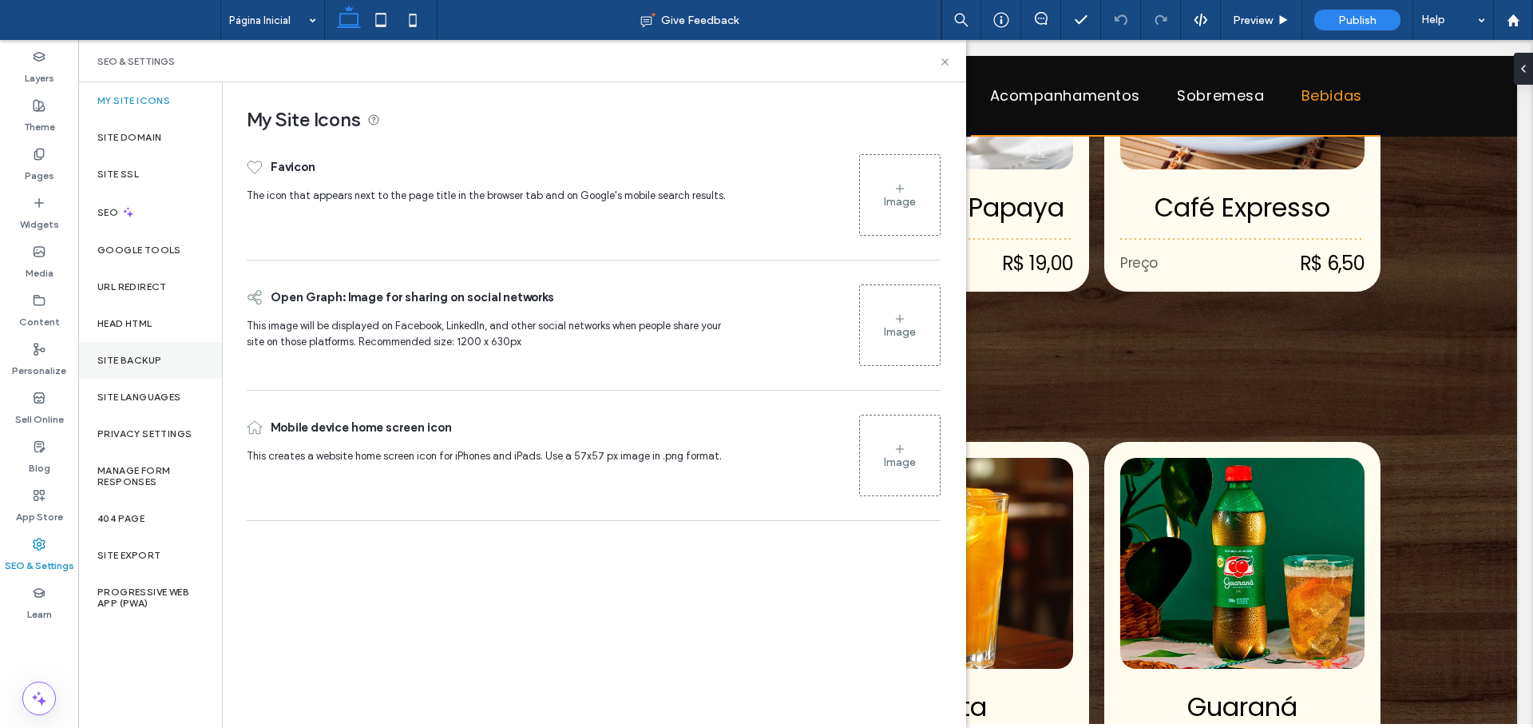
click at [191, 362] on div "Site Backup" at bounding box center [150, 360] width 144 height 37
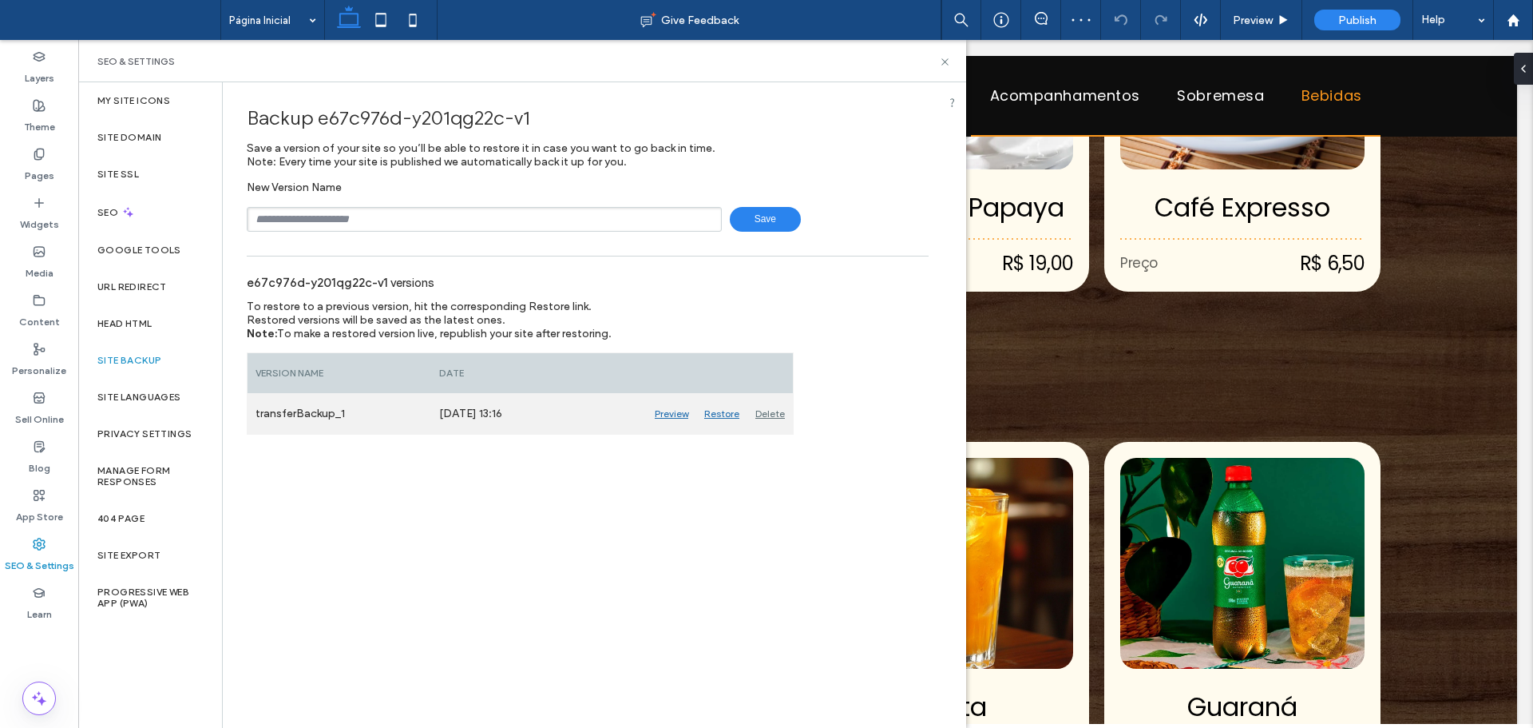
click at [724, 410] on div "Restore" at bounding box center [721, 414] width 51 height 40
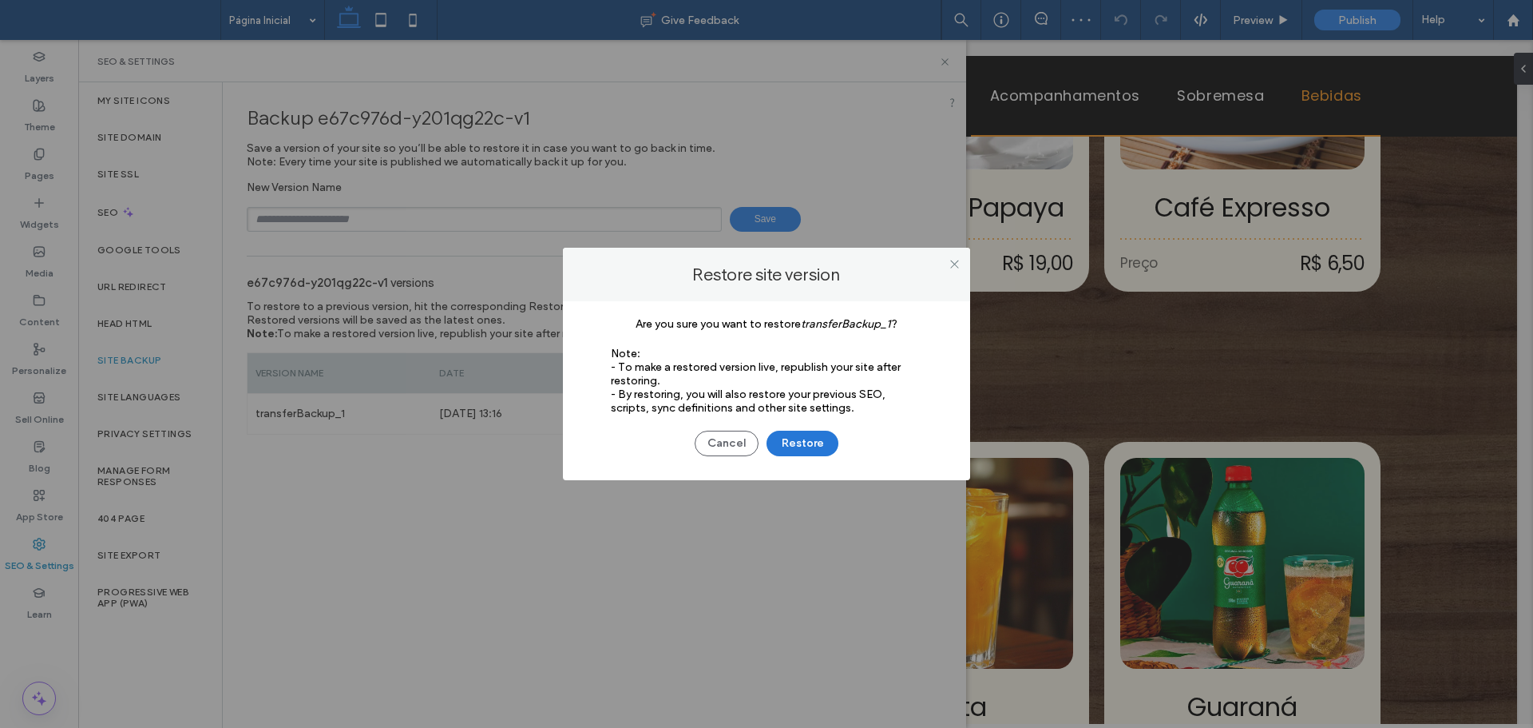
click at [806, 440] on button "Restore" at bounding box center [803, 443] width 72 height 26
